Goal: Task Accomplishment & Management: Complete application form

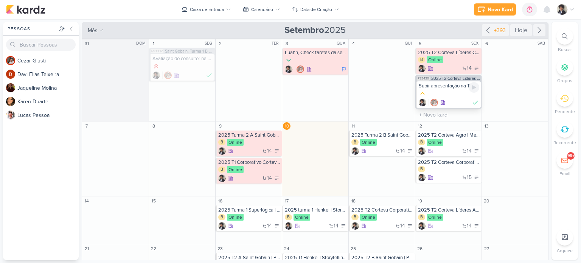
click at [445, 94] on div at bounding box center [448, 94] width 60 height 8
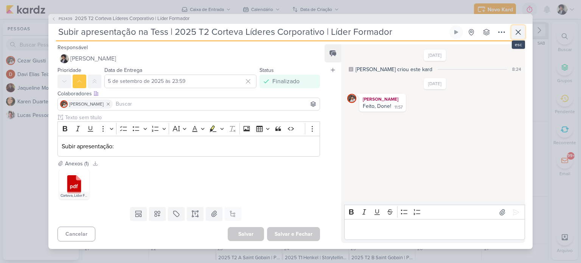
click at [518, 33] on icon at bounding box center [518, 32] width 5 height 5
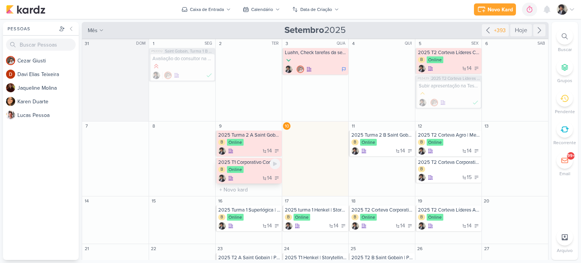
click at [245, 169] on div "B Online" at bounding box center [249, 170] width 62 height 8
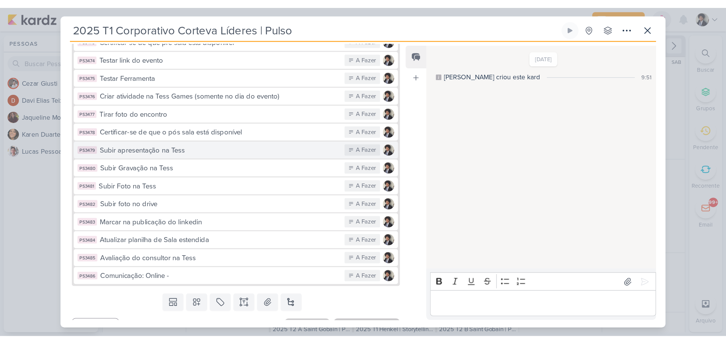
scroll to position [221, 0]
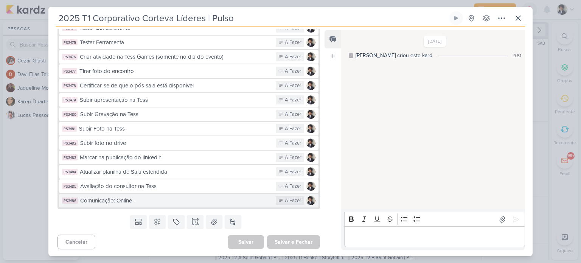
click at [161, 199] on div "Comunicação: Online -" at bounding box center [176, 200] width 192 height 9
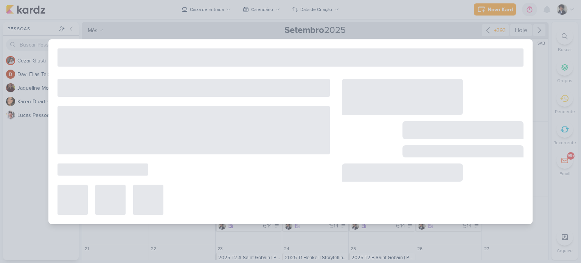
type input "Comunicação: Online -"
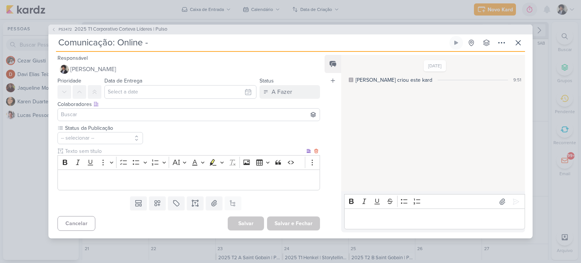
click at [178, 179] on p "Editor editing area: main" at bounding box center [189, 179] width 254 height 9
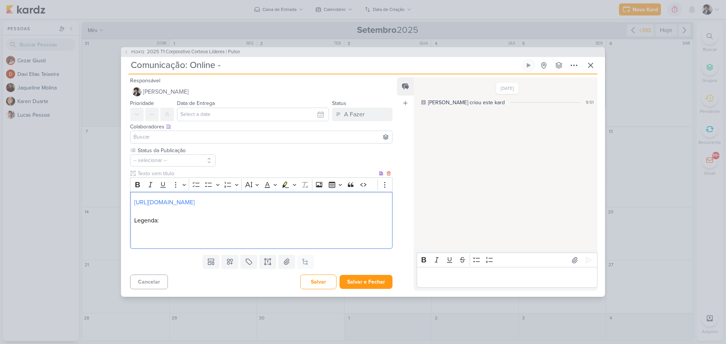
click at [143, 240] on p "Editor editing area: main" at bounding box center [261, 238] width 254 height 9
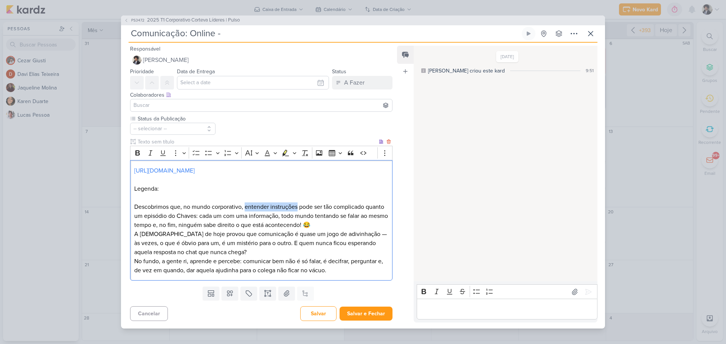
drag, startPoint x: 245, startPoint y: 207, endPoint x: 297, endPoint y: 208, distance: 52.5
click at [297, 208] on p "Descobrimos que, no mundo corporativo, entender instruções pode ser tão complic…" at bounding box center [261, 216] width 254 height 27
click at [333, 215] on p "Descobrimos que, no mundo corporativo, comunicar pode ser tão complicado quanto…" at bounding box center [261, 216] width 254 height 27
click at [316, 226] on p "Descobrimos que, no mundo corporativo, comunicar pode ser tão complicado quanto…" at bounding box center [261, 216] width 254 height 27
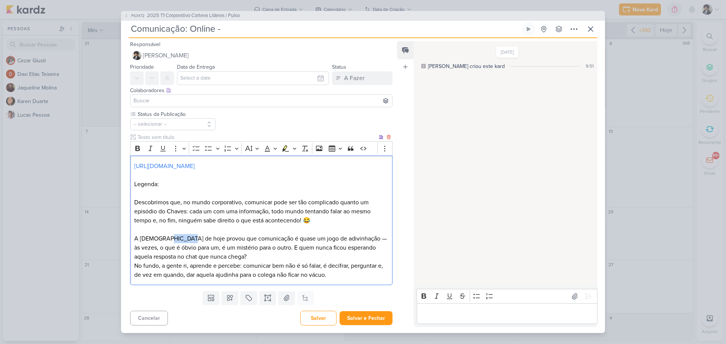
drag, startPoint x: 166, startPoint y: 239, endPoint x: 184, endPoint y: 239, distance: 18.2
click at [184, 239] on p "A [DEMOGRAPHIC_DATA] de hoje provou que comunicação é quase um jogo de adivinha…" at bounding box center [261, 247] width 254 height 27
click at [223, 239] on p "A [DEMOGRAPHIC_DATA] que fizemos com os lideres da @corteva provou que comunica…" at bounding box center [261, 247] width 254 height 27
drag, startPoint x: 358, startPoint y: 246, endPoint x: 360, endPoint y: 254, distance: 8.2
click at [360, 254] on p "A [DEMOGRAPHIC_DATA] que fizemos com os líderes da @corteva provou que comunica…" at bounding box center [261, 247] width 254 height 27
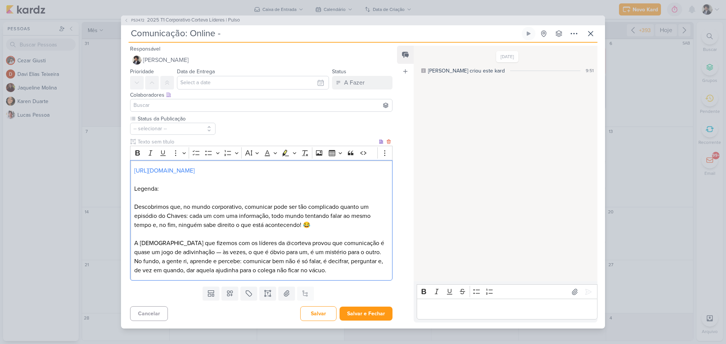
click at [337, 262] on p "No fundo, a gente ri, aprende e percebe: comunicar bem não é só falar, é decifr…" at bounding box center [261, 266] width 254 height 18
click at [331, 262] on p "No fundo, a gente ri, aprende e percebe: comunicar bem não é só falar, é decifr…" at bounding box center [261, 266] width 254 height 18
click at [242, 262] on p "No fundo, a gente ri, aprende e percebe: comunicar bem não é só falar, é decifr…" at bounding box center [261, 266] width 254 height 18
drag, startPoint x: 165, startPoint y: 270, endPoint x: 394, endPoint y: 268, distance: 228.7
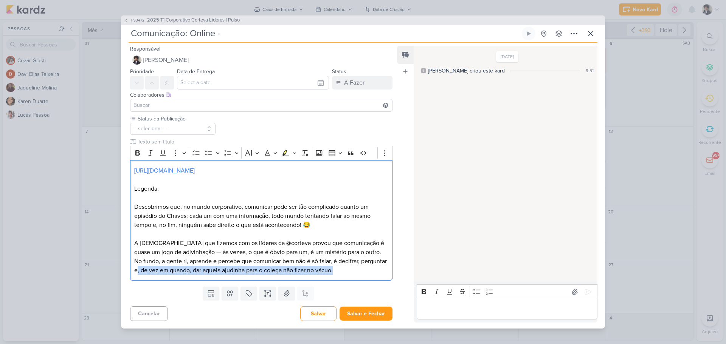
click at [394, 262] on div "Responsável [PERSON_NAME] Nenhum contato encontrado create new contact Novo Con…" at bounding box center [258, 183] width 274 height 279
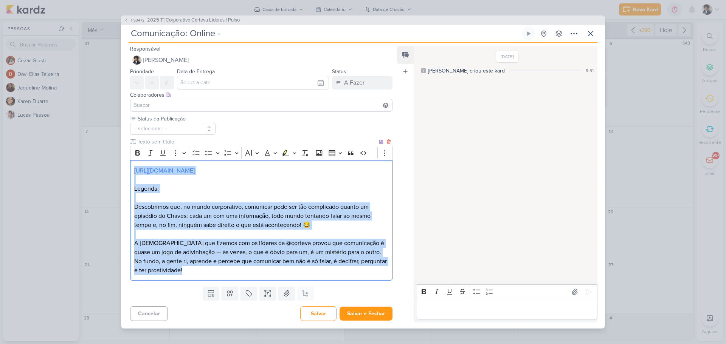
drag, startPoint x: 133, startPoint y: 171, endPoint x: 250, endPoint y: 281, distance: 161.0
click at [253, 262] on div "Responsável [PERSON_NAME] Nenhum contato encontrado create new contact Novo Con…" at bounding box center [258, 183] width 274 height 279
copy div "[URL][DOMAIN_NAME] Legenda: Descobrimos que, no mundo corporativo, comunicar po…"
click at [256, 257] on p "No fundo, a gente ri, aprende e percebe que comunicar bem não é só falar, é dec…" at bounding box center [261, 266] width 254 height 18
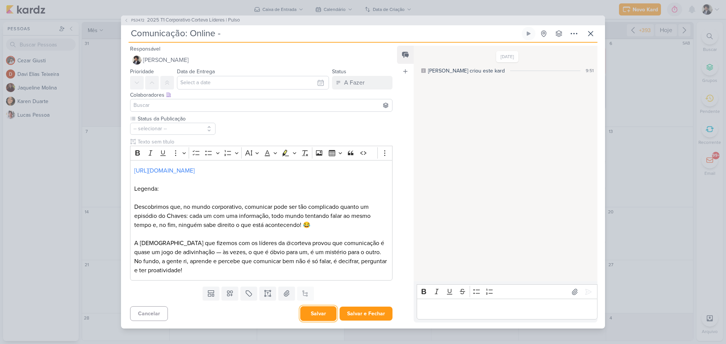
click at [319, 262] on button "Salvar" at bounding box center [318, 314] width 36 height 15
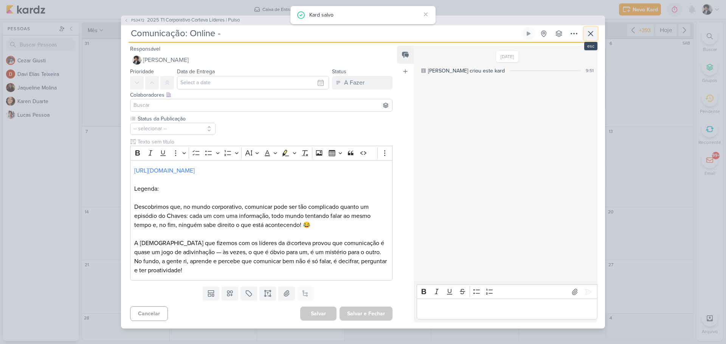
click at [580, 34] on icon at bounding box center [590, 33] width 9 height 9
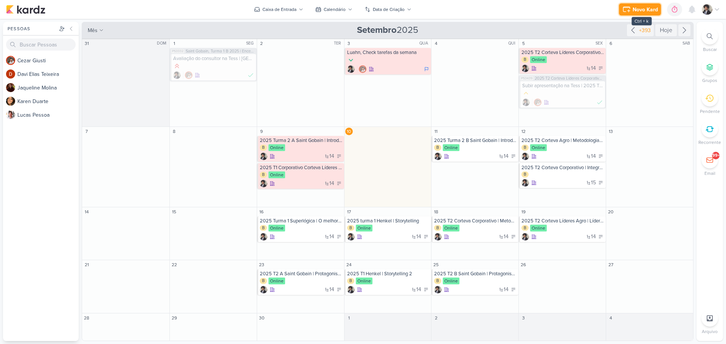
click at [580, 8] on icon at bounding box center [626, 9] width 9 height 9
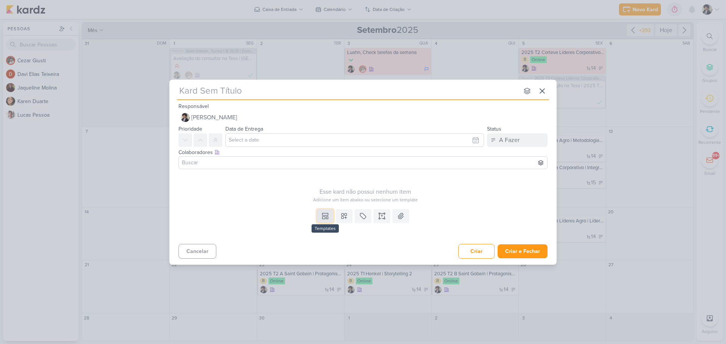
click at [328, 217] on icon at bounding box center [327, 218] width 2 height 2
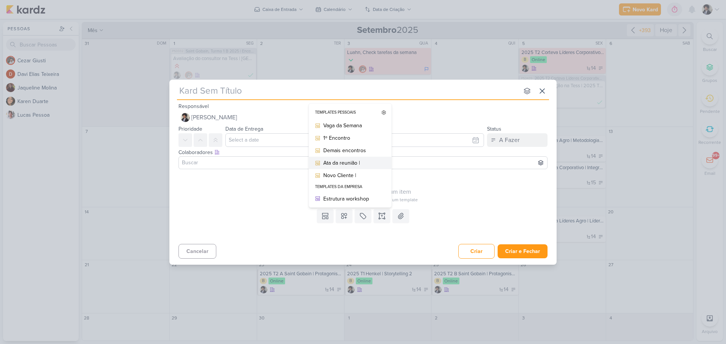
click at [350, 160] on div "Ata da reunião |" at bounding box center [352, 163] width 59 height 8
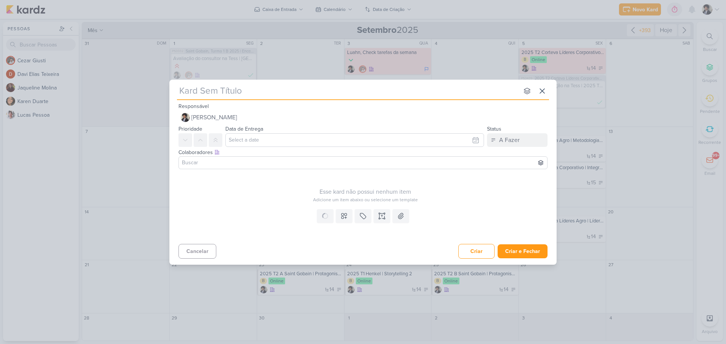
type input "Ata da reunião |"
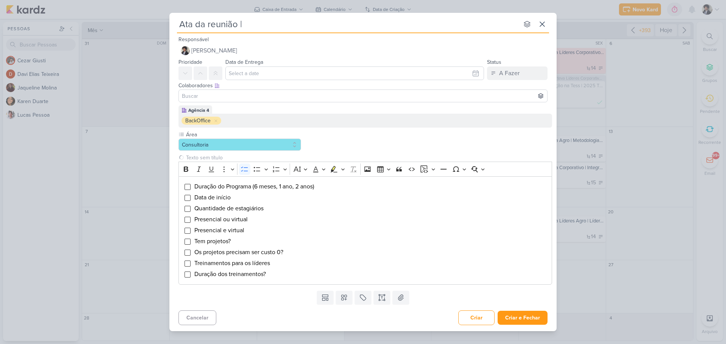
click at [277, 26] on input "Ata da reunião |" at bounding box center [348, 24] width 342 height 14
type input "Ata da reunião |"
paste input "Iguatemi"
type input "Ata da reunião | Iguatemi"
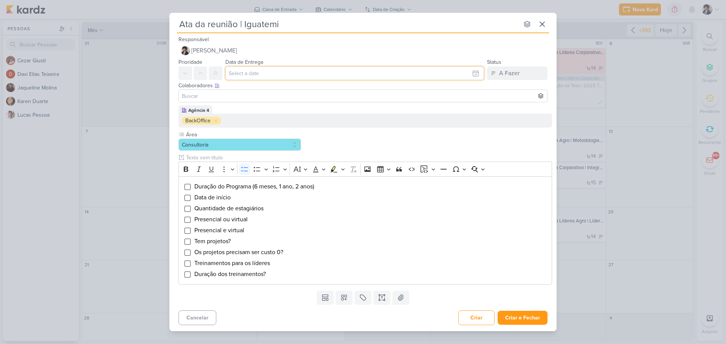
click at [246, 74] on input "text" at bounding box center [354, 74] width 259 height 14
click at [439, 123] on div "10" at bounding box center [439, 124] width 12 height 11
type input "10 de setembro de 2025 às 23:59"
click at [173, 93] on div "Colaboradores Este kard pode ser visível a usuários da sua organização Este kar…" at bounding box center [362, 92] width 387 height 25
click at [356, 245] on li "Tem projetos?" at bounding box center [371, 241] width 354 height 9
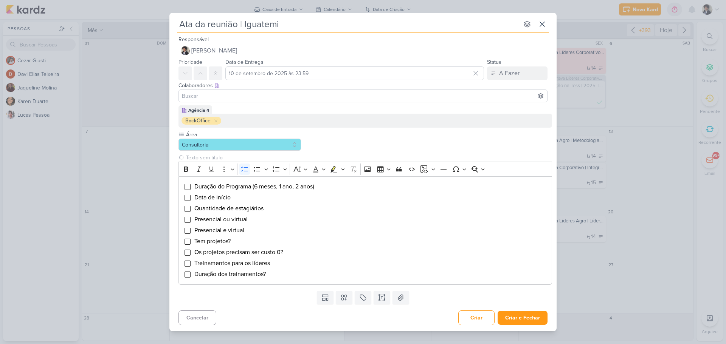
click at [268, 262] on div "Templates Templates Pessoais Vaga da Semana 1º Encontro Demais encontros Ata da…" at bounding box center [362, 298] width 387 height 20
click at [520, 262] on button "Criar e Fechar" at bounding box center [523, 318] width 50 height 14
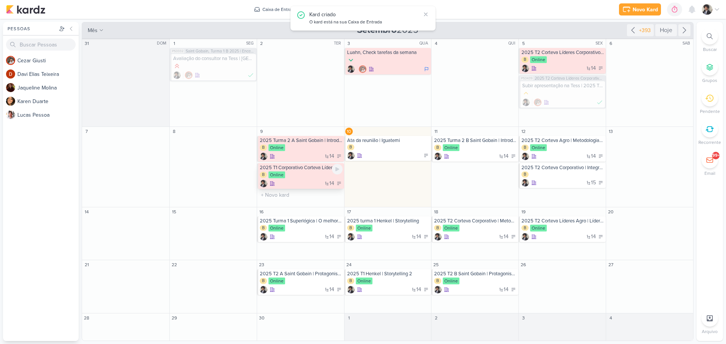
click at [302, 174] on div "B Online" at bounding box center [301, 176] width 83 height 8
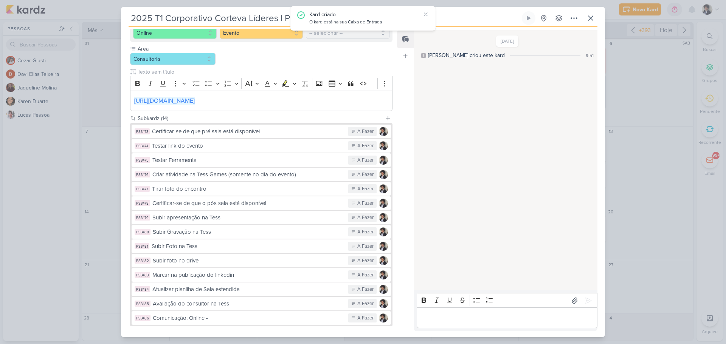
scroll to position [140, 0]
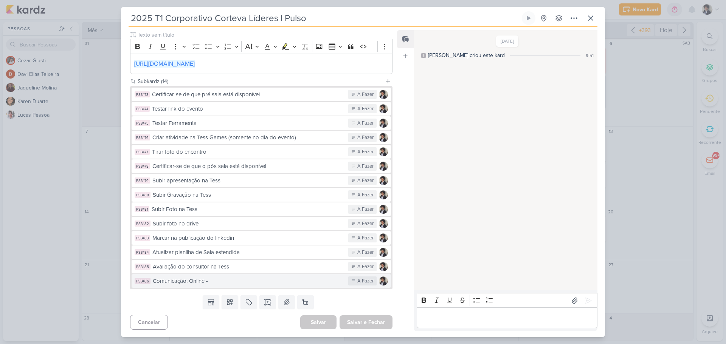
click at [234, 262] on div "Comunicação: Online -" at bounding box center [249, 281] width 192 height 9
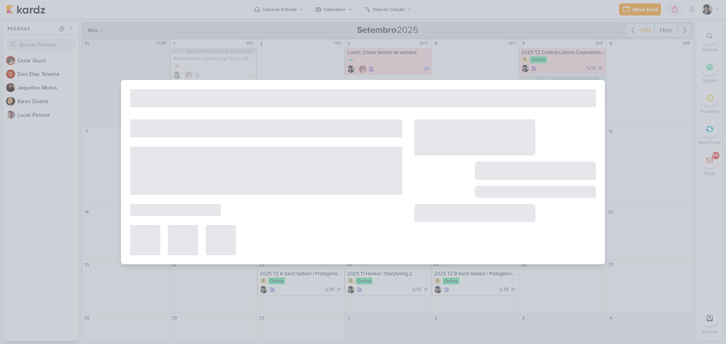
type input "Comunicação: Online -"
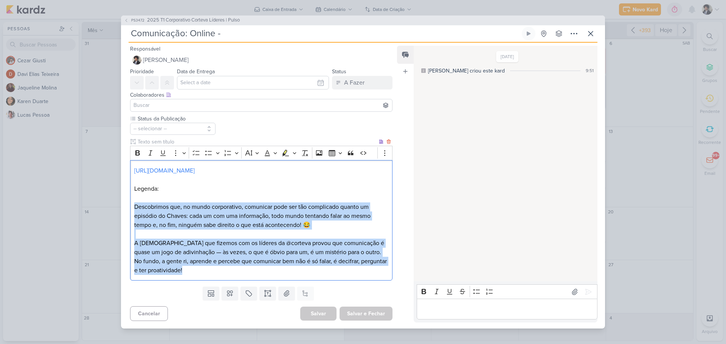
drag, startPoint x: 134, startPoint y: 206, endPoint x: 236, endPoint y: 271, distance: 121.1
click at [236, 262] on div "[URL][DOMAIN_NAME] Legenda: Descobrimos que, no mundo corporativo, comunicar po…" at bounding box center [261, 220] width 262 height 121
copy div "Descobrimos que, no mundo corporativo, comunicar pode ser tão complicado quanto…"
drag, startPoint x: 179, startPoint y: 251, endPoint x: 179, endPoint y: 247, distance: 4.2
click at [179, 251] on p "A [DEMOGRAPHIC_DATA] que fizemos com os líderes da @corteva provou que comunica…" at bounding box center [261, 248] width 254 height 18
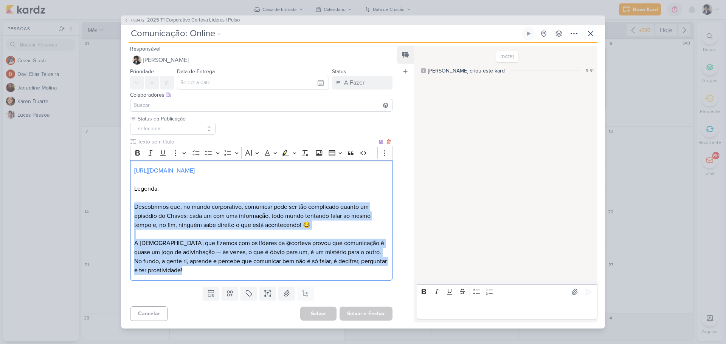
click at [163, 244] on p "A [DEMOGRAPHIC_DATA] que fizemos com os líderes da @corteva provou que comunica…" at bounding box center [261, 248] width 254 height 18
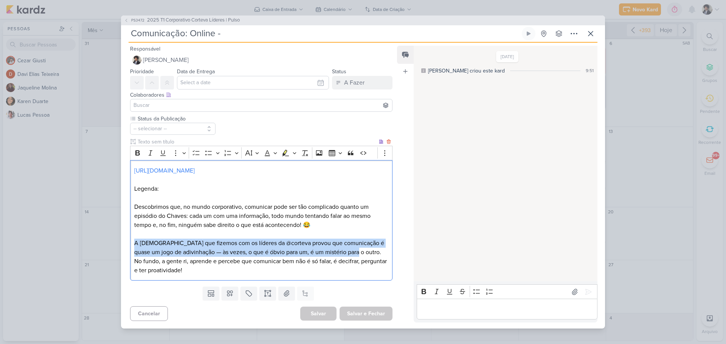
drag, startPoint x: 135, startPoint y: 243, endPoint x: 361, endPoint y: 255, distance: 226.0
click at [361, 255] on p "A [DEMOGRAPHIC_DATA] que fizemos com os líderes da @corteva provou que comunica…" at bounding box center [261, 248] width 254 height 18
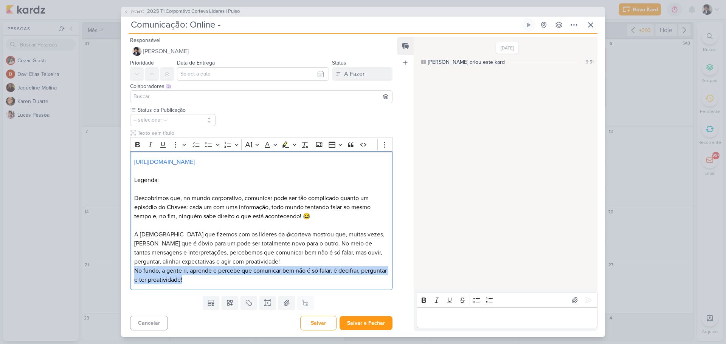
drag, startPoint x: 220, startPoint y: 280, endPoint x: 122, endPoint y: 272, distance: 98.6
click at [122, 262] on div "Status da Publicação -- selecionar --" at bounding box center [258, 199] width 274 height 187
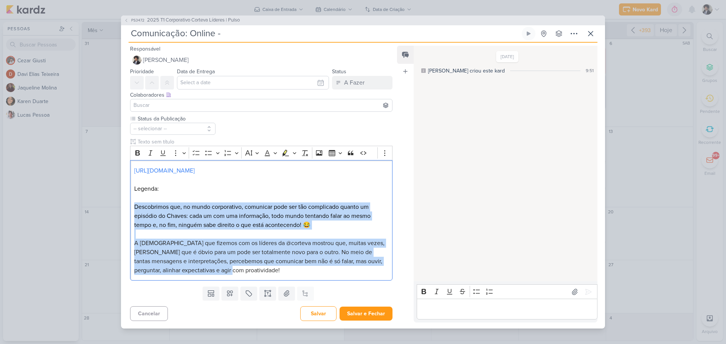
drag, startPoint x: 263, startPoint y: 268, endPoint x: 122, endPoint y: 203, distance: 155.3
click at [122, 203] on div "Status da Publicação -- selecionar --" at bounding box center [258, 199] width 274 height 169
copy div "Descobrimos que, no mundo corporativo, comunicar pode ser tão complicado quanto…"
click at [374, 262] on button "Salvar e Fechar" at bounding box center [365, 314] width 53 height 14
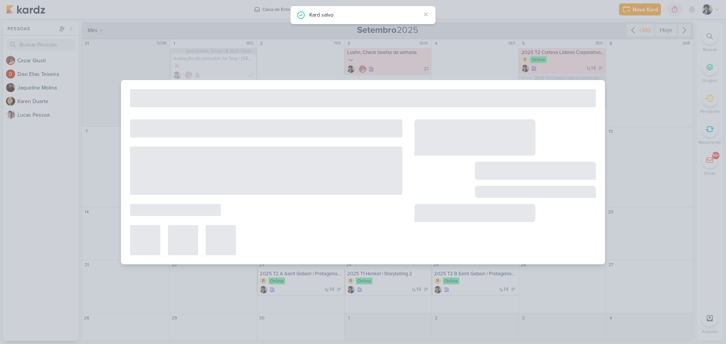
type input "2025 T1 Corporativo Corteva Líderes | Pulso"
type input "9 de setembro de 2025 às 23:59"
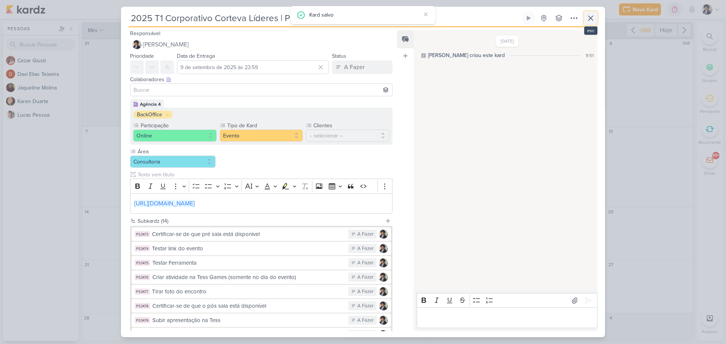
click at [580, 18] on icon at bounding box center [590, 18] width 9 height 9
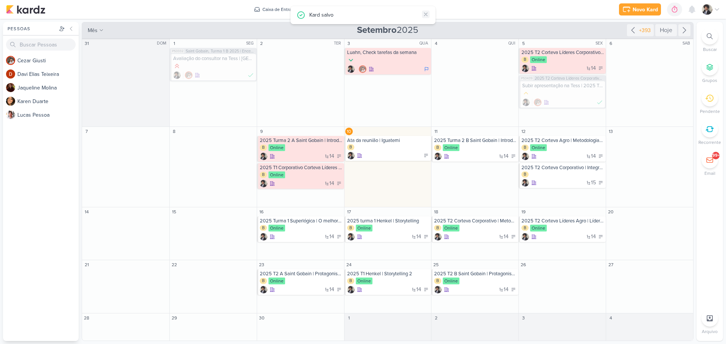
click at [427, 14] on icon at bounding box center [426, 14] width 6 height 6
click at [477, 6] on div "Novo Kard Ctrl + k 0h0m Sessão desligada... Hoje 0h0m Semana 0h0m Mês 0h0m" at bounding box center [363, 9] width 714 height 19
click at [308, 182] on div "14" at bounding box center [301, 184] width 83 height 8
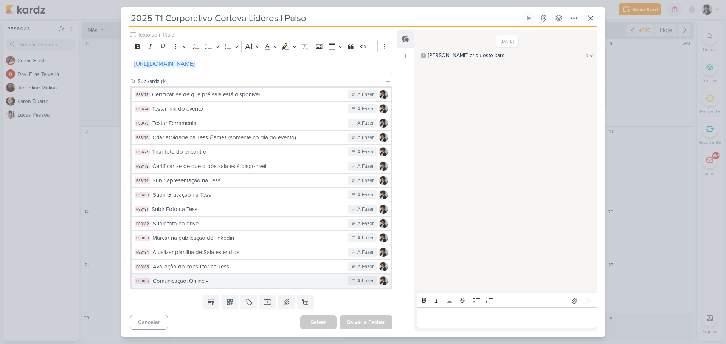
click at [229, 262] on div "Comunicação: Online -" at bounding box center [249, 281] width 192 height 9
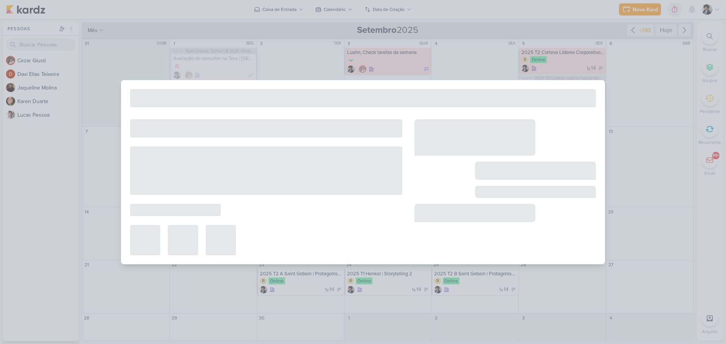
type input "Comunicação: Online -"
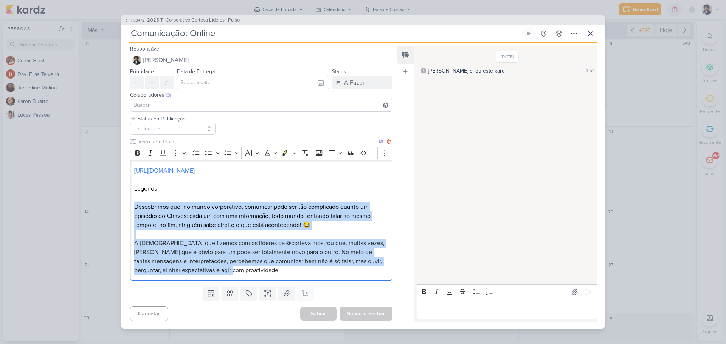
drag, startPoint x: 135, startPoint y: 208, endPoint x: 202, endPoint y: 238, distance: 73.8
click at [258, 262] on div "[URL][DOMAIN_NAME] Legenda: Descobrimos que, no mundo corporativo, comunicar po…" at bounding box center [261, 220] width 262 height 121
copy div "Descobrimos que, no mundo corporativo, comunicar pode ser tão complicado quanto…"
click at [338, 230] on p "Editor editing area: main" at bounding box center [261, 234] width 254 height 9
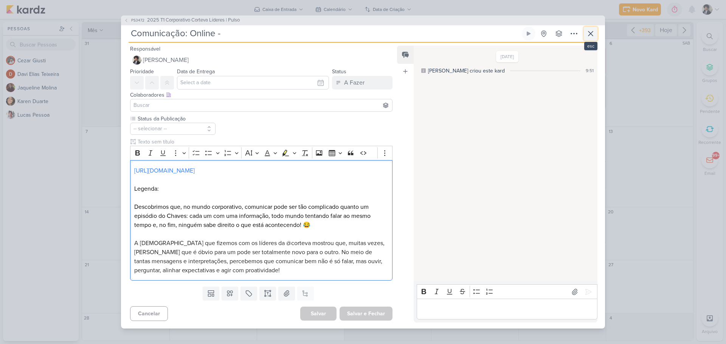
click at [580, 37] on icon at bounding box center [590, 33] width 9 height 9
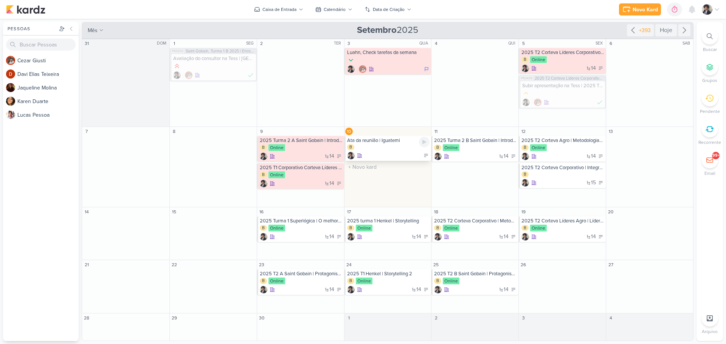
click at [392, 149] on div "B" at bounding box center [388, 147] width 83 height 7
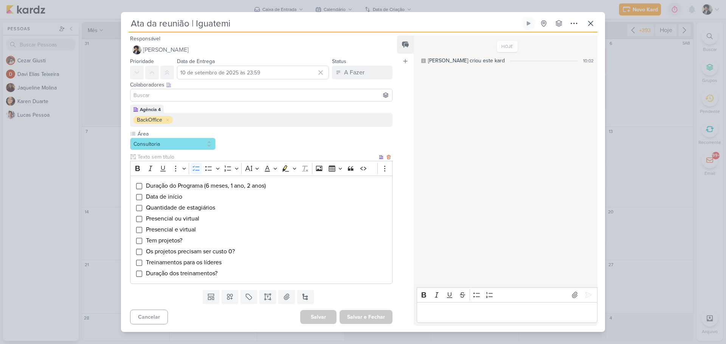
click at [280, 186] on li "Duração do Programa (6 meses, 1 ano, 2 anos)" at bounding box center [267, 185] width 243 height 9
click at [133, 186] on div "Duração do Programa (6 meses, 1 ano, 2 anos) Data de início Quantidade de estag…" at bounding box center [261, 230] width 262 height 108
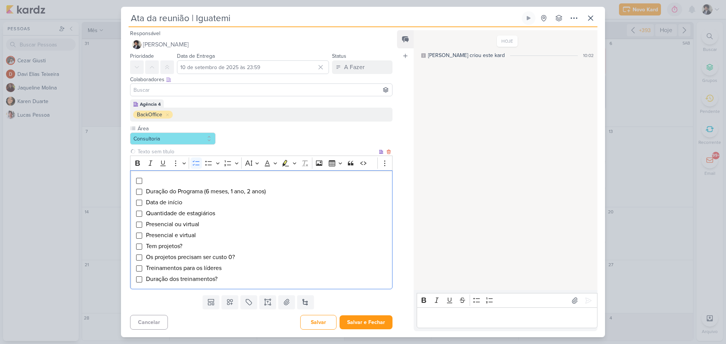
click at [152, 183] on li "Editor editing area: main" at bounding box center [267, 180] width 243 height 9
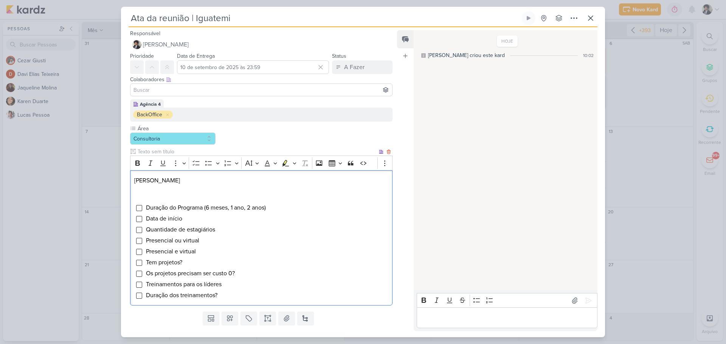
click at [197, 180] on p "[PERSON_NAME]" at bounding box center [261, 180] width 254 height 9
click at [253, 183] on p "[PERSON_NAME] (Indicação da Yara)" at bounding box center [261, 180] width 254 height 9
click at [245, 181] on p "[PERSON_NAME] (Indicação da Yara)" at bounding box center [261, 180] width 254 height 9
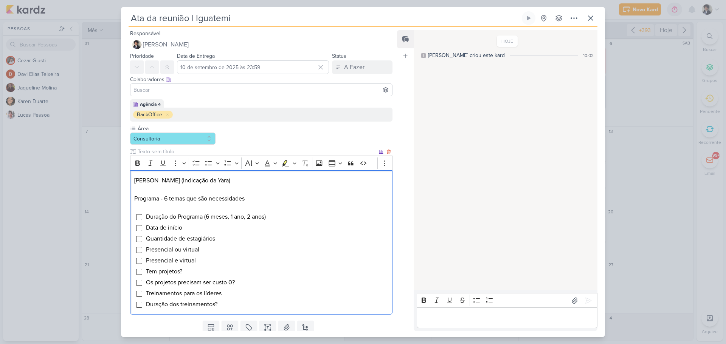
click at [263, 197] on p "Programa - 6 temas que são necessidades" at bounding box center [261, 198] width 254 height 9
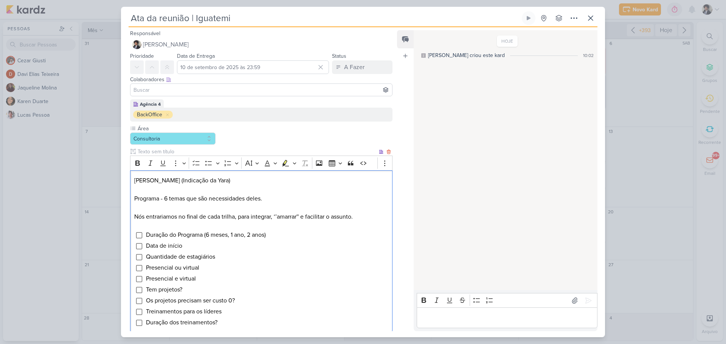
click at [284, 198] on p "Programa - 6 temas que são necessidades deles." at bounding box center [261, 198] width 254 height 9
click at [365, 215] on p "Nós entrariamos no final de cada trilha, para integrar, ‘’amarrar'' e facilitar…" at bounding box center [261, 216] width 254 height 9
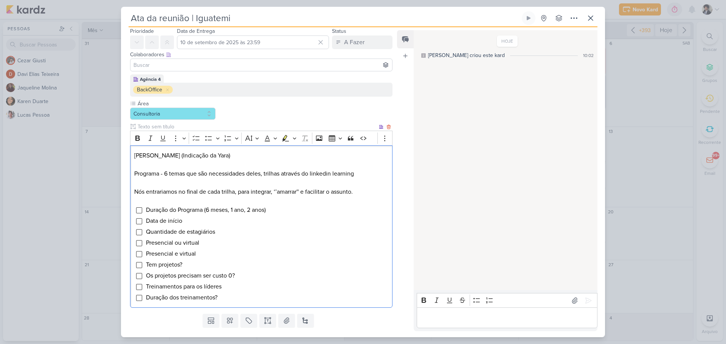
scroll to position [38, 0]
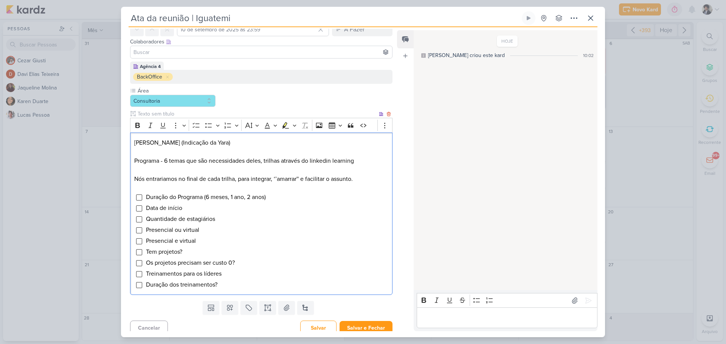
click at [229, 262] on li "Duração dos treinamentos?" at bounding box center [267, 285] width 243 height 9
click at [174, 242] on span "Presencial e virtual" at bounding box center [171, 241] width 50 height 8
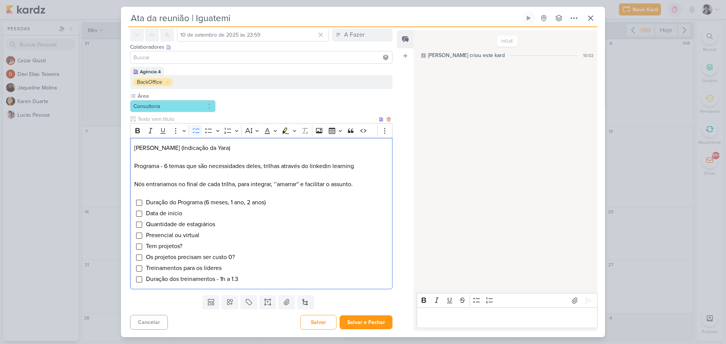
scroll to position [33, 0]
click at [167, 234] on span "Presencial ou virtual" at bounding box center [172, 236] width 53 height 8
click at [151, 236] on span "ou virtual" at bounding box center [158, 236] width 25 height 8
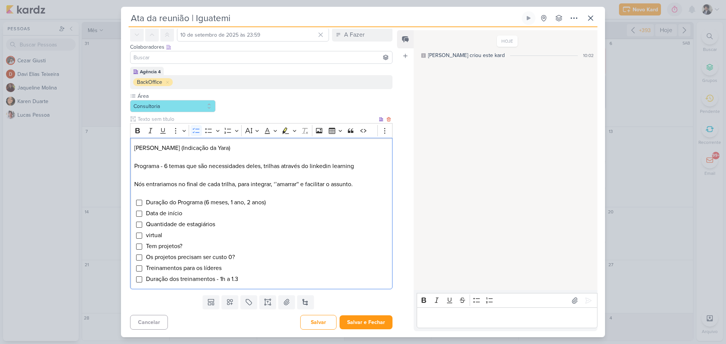
click at [247, 262] on li "Duração dos treinamentos - 1h a 1.3" at bounding box center [267, 279] width 243 height 9
click at [225, 225] on li "Quantidade de estagiários" at bounding box center [267, 224] width 243 height 9
click at [353, 184] on p "Nós entrariamos no final de cada trilha, para integrar, ‘’amarrar'' e facilitar…" at bounding box center [261, 184] width 254 height 9
click at [137, 235] on input "Editor editing area: main" at bounding box center [139, 236] width 6 height 6
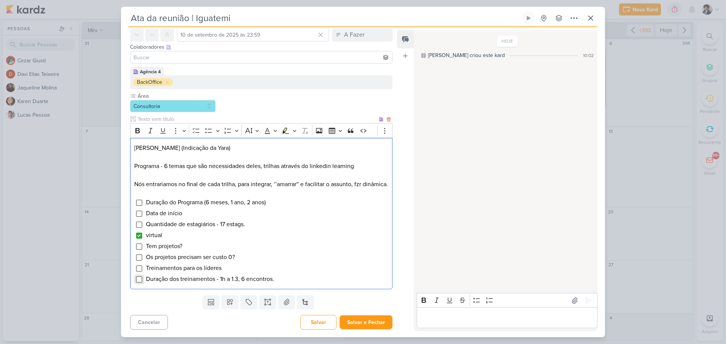
click at [139, 262] on input "Editor editing area: main" at bounding box center [139, 280] width 6 height 6
click at [139, 223] on input "Editor editing area: main" at bounding box center [139, 225] width 6 height 6
click at [230, 262] on li "Treinamentos para os líderes" at bounding box center [267, 268] width 243 height 9
click at [139, 262] on input "Editor editing area: main" at bounding box center [139, 269] width 6 height 6
click at [197, 247] on li "Tem projetos?" at bounding box center [267, 246] width 243 height 9
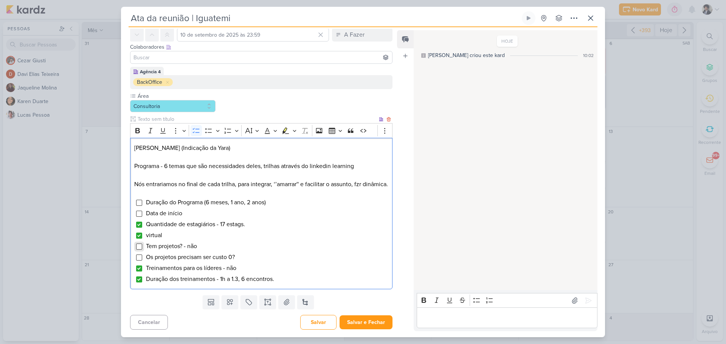
click at [138, 244] on input "Editor editing area: main" at bounding box center [139, 247] width 6 height 6
click at [205, 259] on span "Os projetos precisam ser custo 0?" at bounding box center [190, 258] width 89 height 8
click at [212, 247] on li "Tem projetos? - não" at bounding box center [267, 246] width 243 height 9
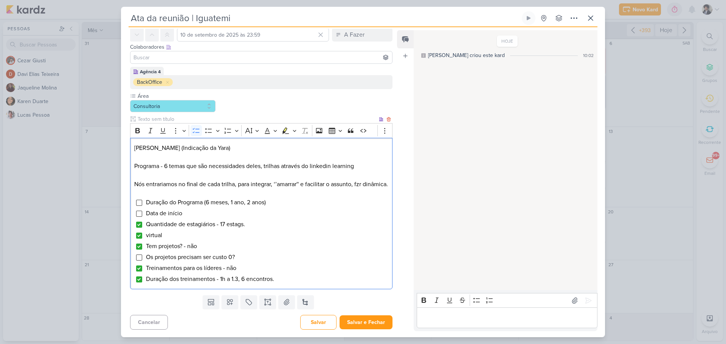
click at [202, 210] on li "Data de início" at bounding box center [267, 213] width 243 height 9
click at [140, 216] on input "Editor editing area: main" at bounding box center [139, 214] width 6 height 6
click at [291, 214] on span "Data de início - 17/09 (trilha online linkedin), encontros a cada 15 dias" at bounding box center [236, 214] width 181 height 8
click at [346, 215] on li "Data de início - 17/09 (trilha online linkedin), encontros ag4 a cada 15 dias" at bounding box center [267, 213] width 243 height 9
click at [349, 213] on span "Data de início - 17/09 (trilha online linkedin), encontros ag4 a cada 15 dias (…" at bounding box center [251, 214] width 211 height 8
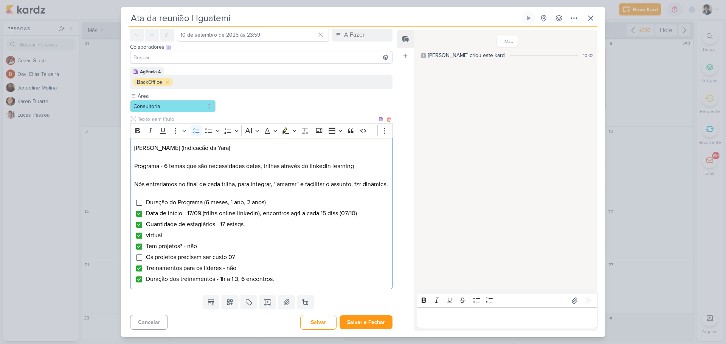
click at [363, 213] on li "Data de início - 17/09 (trilha online linkedin), encontros ag4 a cada 15 dias (…" at bounding box center [267, 213] width 243 height 9
click at [215, 205] on span "Duração do Programa (6 meses, 1 ano, 2 anos)" at bounding box center [206, 203] width 120 height 8
click at [214, 203] on span "Duração do Programa (6 meses, 1 ano, 2 anos)" at bounding box center [206, 203] width 120 height 8
click at [278, 203] on li "Duração do Programa (6 meses, 1 ano, 2 anos)" at bounding box center [267, 202] width 243 height 9
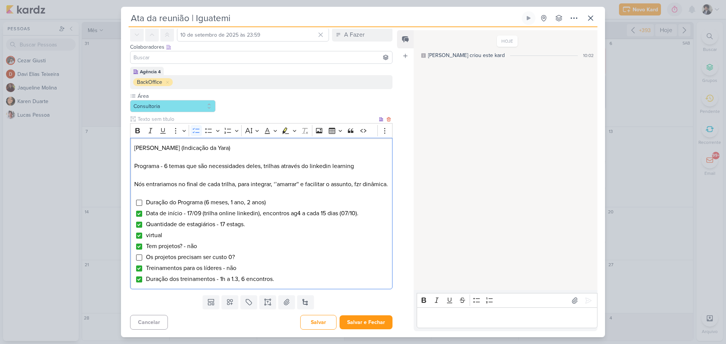
click at [221, 203] on span "Duração do Programa (6 meses, 1 ano, 2 anos)" at bounding box center [206, 203] width 120 height 8
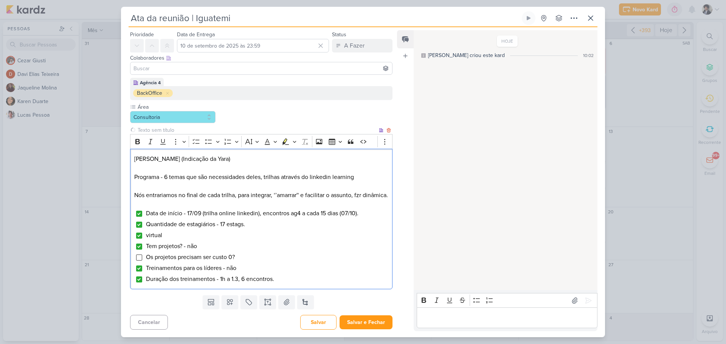
scroll to position [31, 0]
click at [177, 198] on p "Nós entrariamos no final de cada trilha, para integrar, ‘’amarrar'' e facilitar…" at bounding box center [261, 195] width 254 height 9
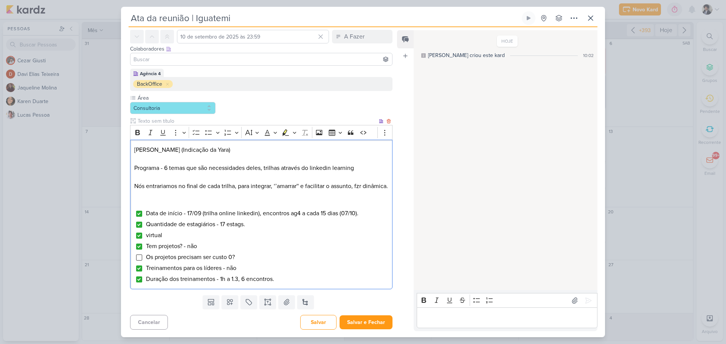
scroll to position [42, 0]
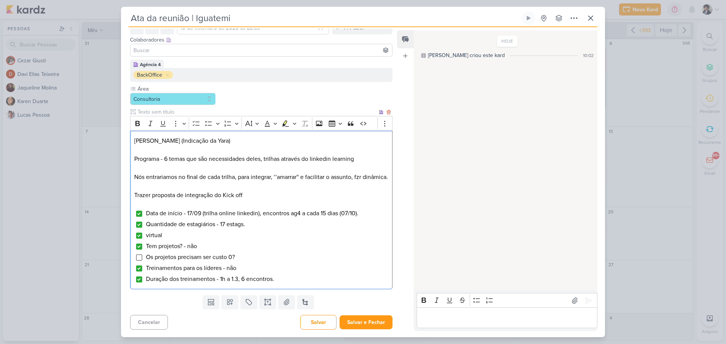
click at [220, 200] on p "Trazer proposta de integração do Kick off" at bounding box center [261, 195] width 254 height 9
click at [260, 200] on p "Trazer proposta de integração para o Kick off" at bounding box center [261, 195] width 254 height 9
click at [200, 261] on span "Os projetos precisam ser custo 0?" at bounding box center [190, 258] width 89 height 8
click at [201, 261] on span "Os projetos precisam ser custo 0?" at bounding box center [190, 258] width 89 height 8
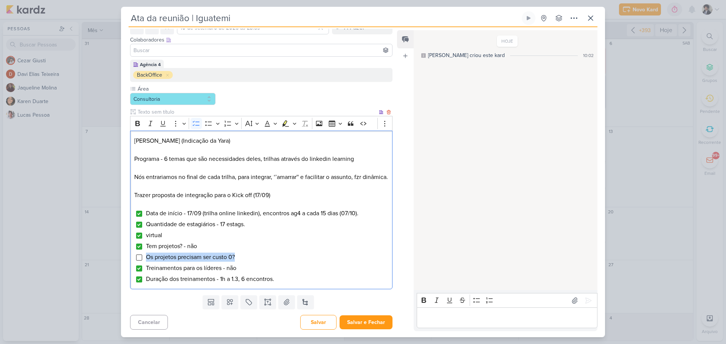
click at [201, 261] on span "Os projetos precisam ser custo 0?" at bounding box center [190, 258] width 89 height 8
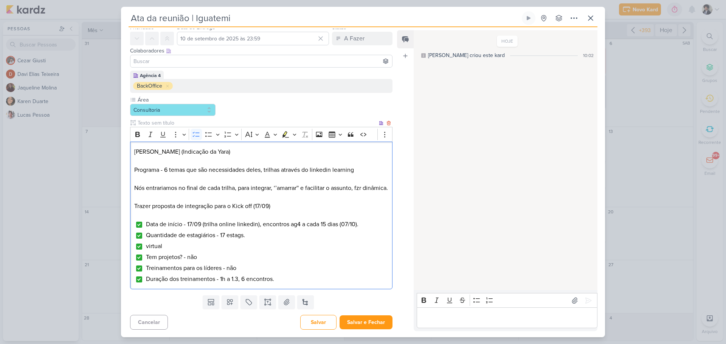
scroll to position [38, 0]
click at [285, 209] on p "Trazer proposta de integração para o Kick off (17/09)" at bounding box center [261, 206] width 254 height 9
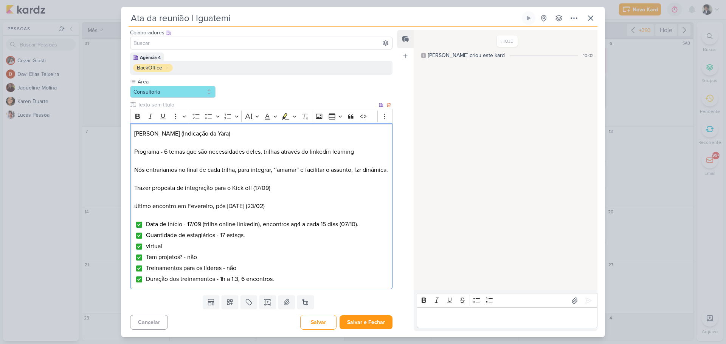
scroll to position [56, 0]
click at [259, 237] on li "Quantidade de estagiários - 17 estags." at bounding box center [267, 235] width 243 height 9
click at [284, 192] on p "Trazer proposta de integração para o Kick off (17/09)" at bounding box center [261, 188] width 254 height 9
click at [269, 205] on p "último encontro em Fevereiro, pós [DATE] (23/02)." at bounding box center [261, 206] width 254 height 9
click at [272, 206] on p "último encontro em Fevereiro, pós [DATE] (23/02)." at bounding box center [261, 206] width 254 height 9
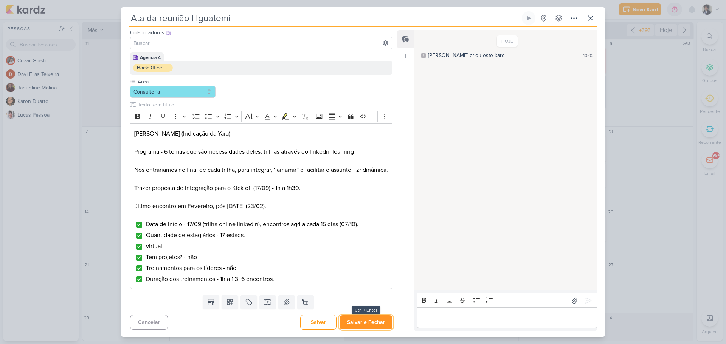
click at [366, 262] on button "Salvar e Fechar" at bounding box center [365, 323] width 53 height 14
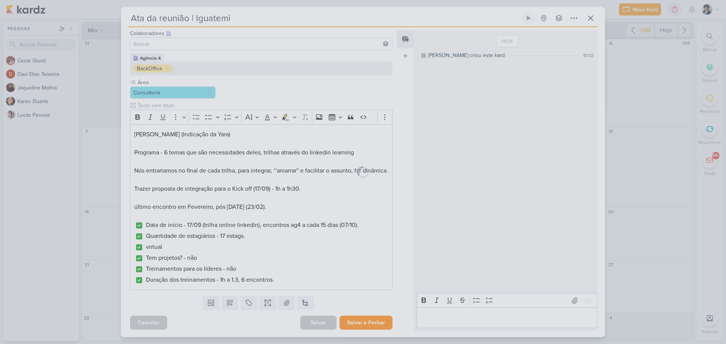
scroll to position [55, 0]
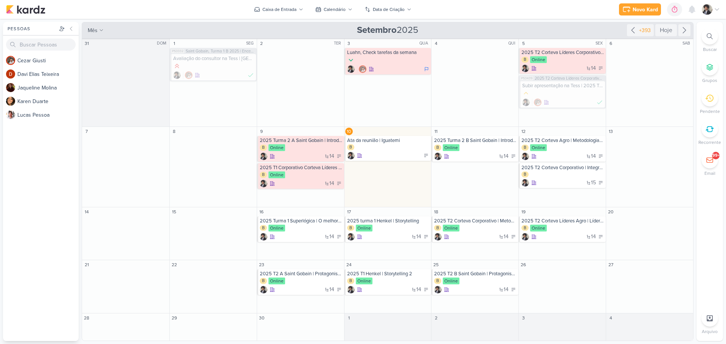
click at [195, 2] on div "Novo Kard Ctrl + k 0h0m Sessão desligada... Hoje 0h0m Semana 0h0m Mês 0h0m" at bounding box center [363, 9] width 714 height 19
click at [330, 177] on div "B Online" at bounding box center [301, 176] width 83 height 8
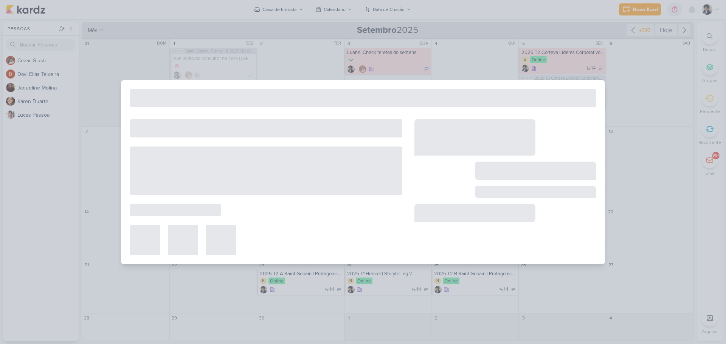
type input "2025 T1 Corporativo Corteva Líderes | Pulso"
type input "9 de setembro de 2025 às 23:59"
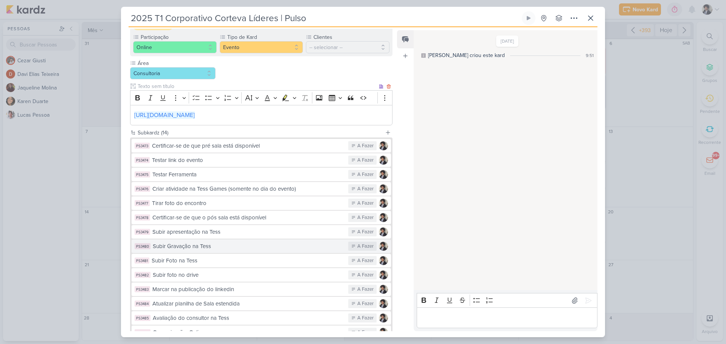
scroll to position [140, 0]
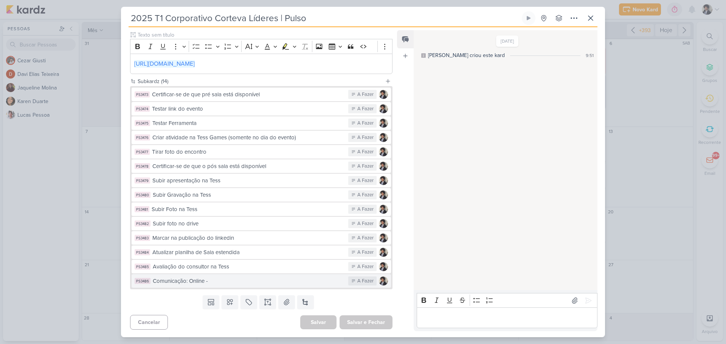
click at [233, 262] on button "PS3486 Comunicação: Online - A Fazer" at bounding box center [261, 281] width 259 height 14
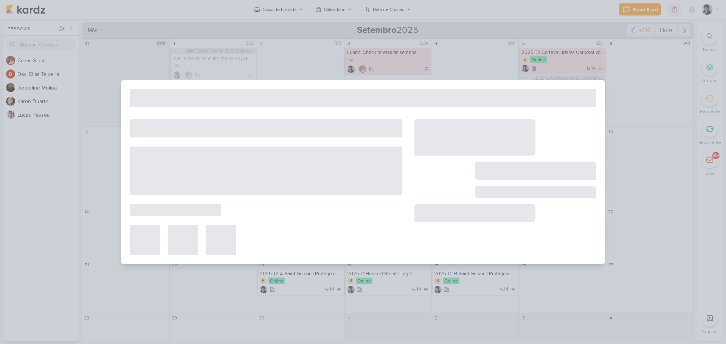
type input "Comunicação: Online -"
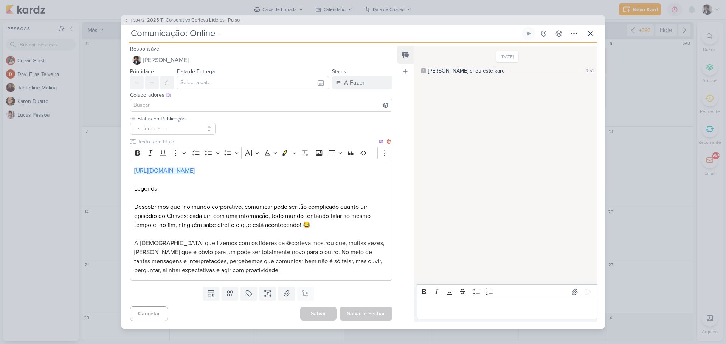
click at [195, 170] on link "[URL][DOMAIN_NAME]" at bounding box center [164, 171] width 60 height 8
